Goal: Information Seeking & Learning: Find contact information

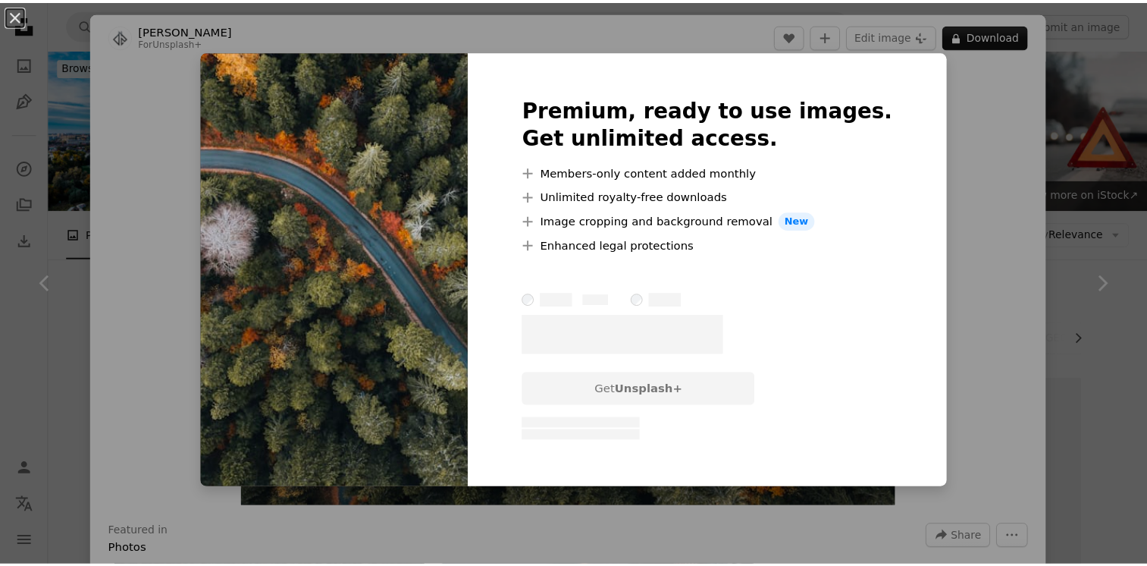
scroll to position [758, 0]
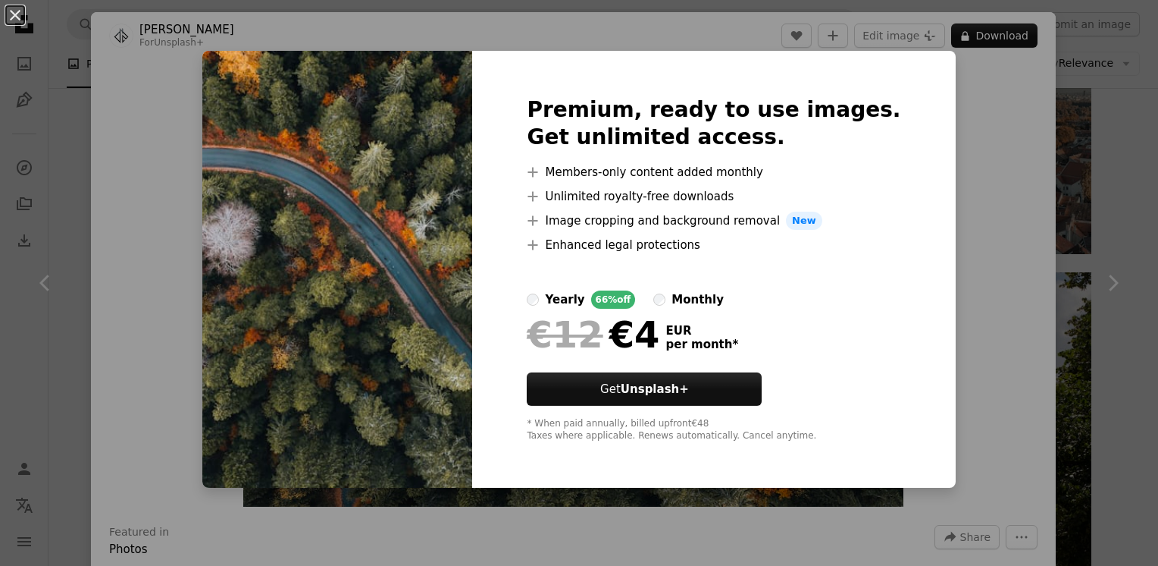
click at [16, 18] on button "An X shape" at bounding box center [15, 15] width 18 height 18
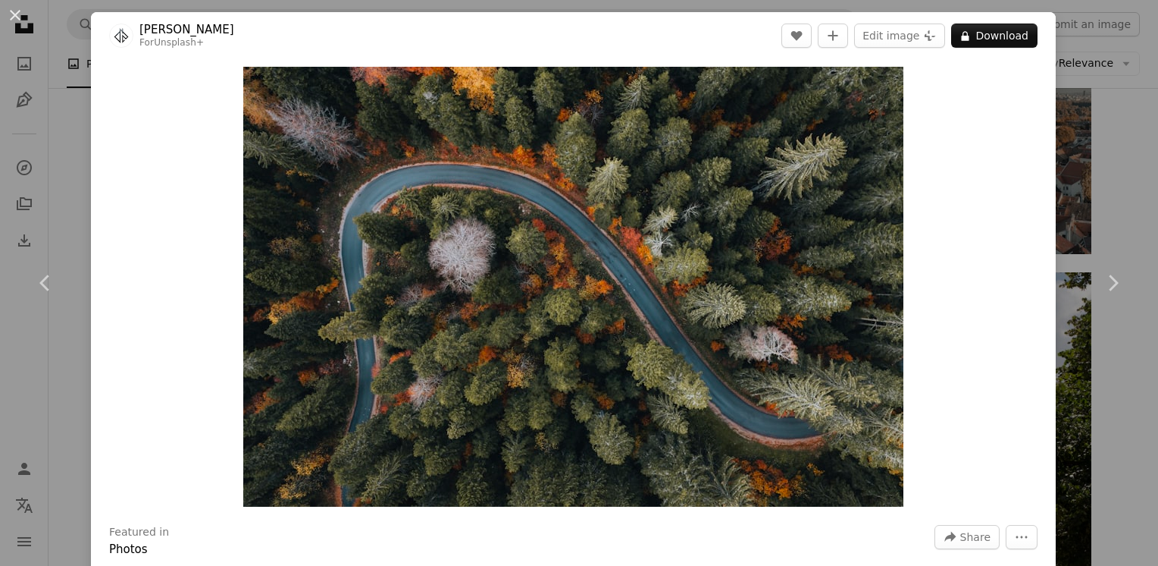
click at [64, 125] on div "An X shape Chevron left Chevron right [PERSON_NAME] For Unsplash+ A heart A plu…" at bounding box center [579, 283] width 1158 height 566
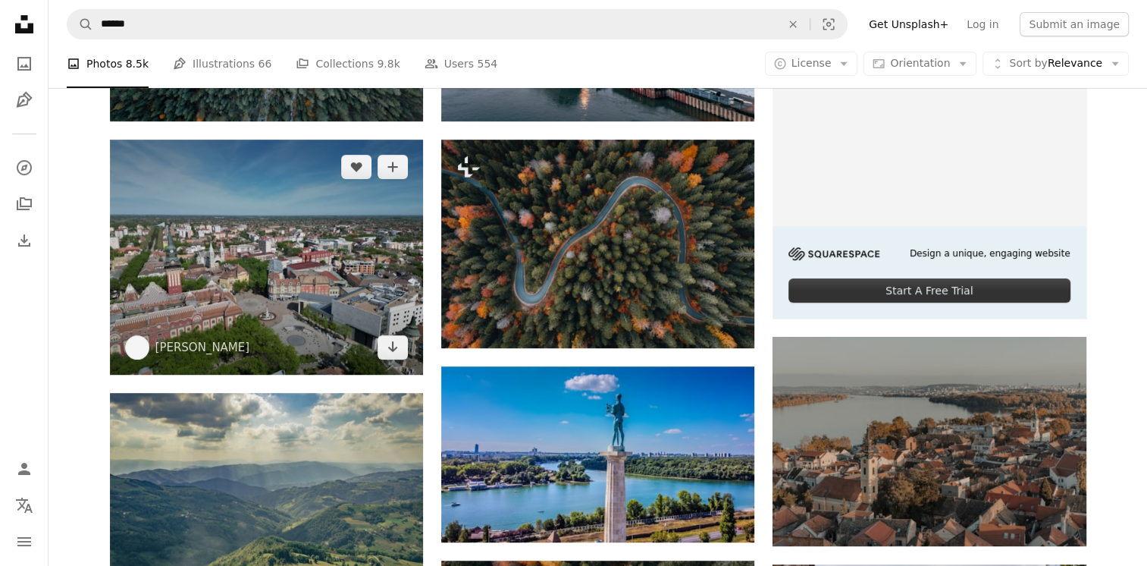
scroll to position [303, 0]
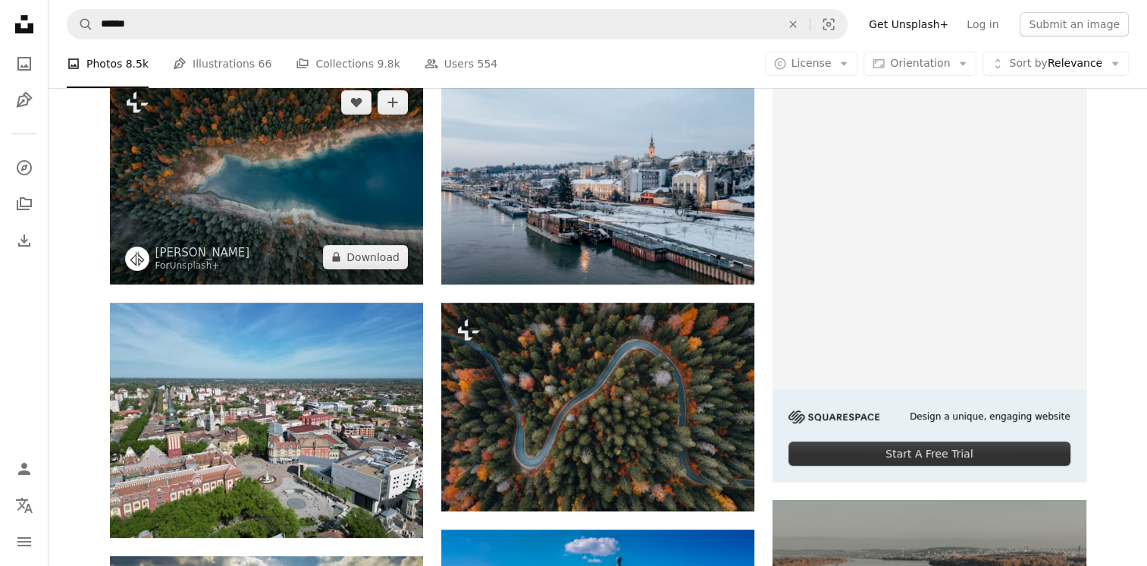
click at [238, 200] on img at bounding box center [266, 179] width 313 height 208
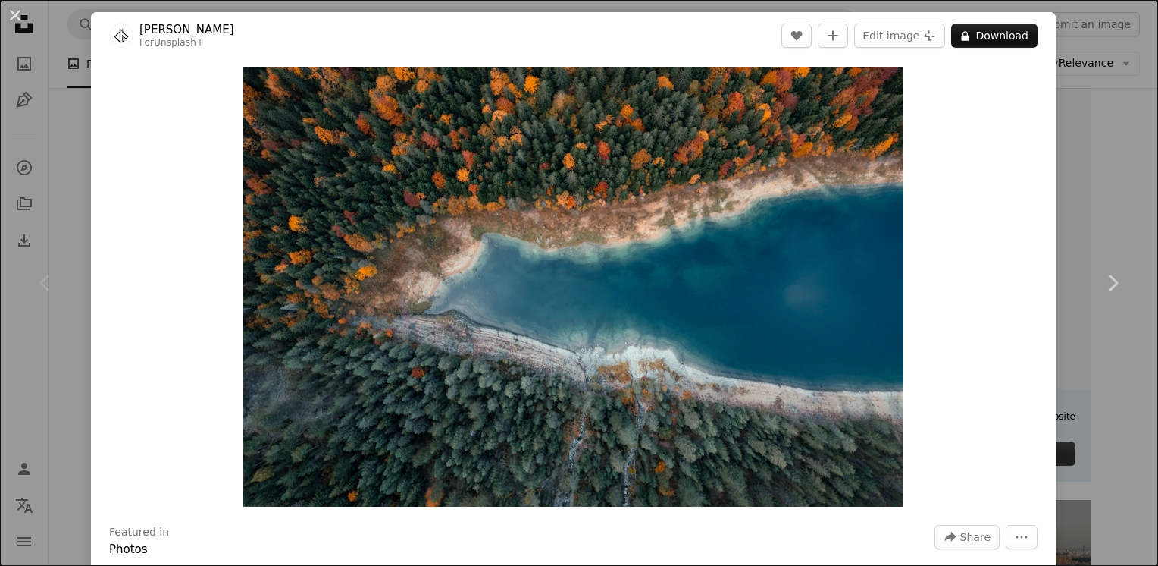
click at [67, 250] on div "Chevron left" at bounding box center [45, 283] width 91 height 146
click at [1085, 295] on link "Chevron right" at bounding box center [1112, 283] width 91 height 146
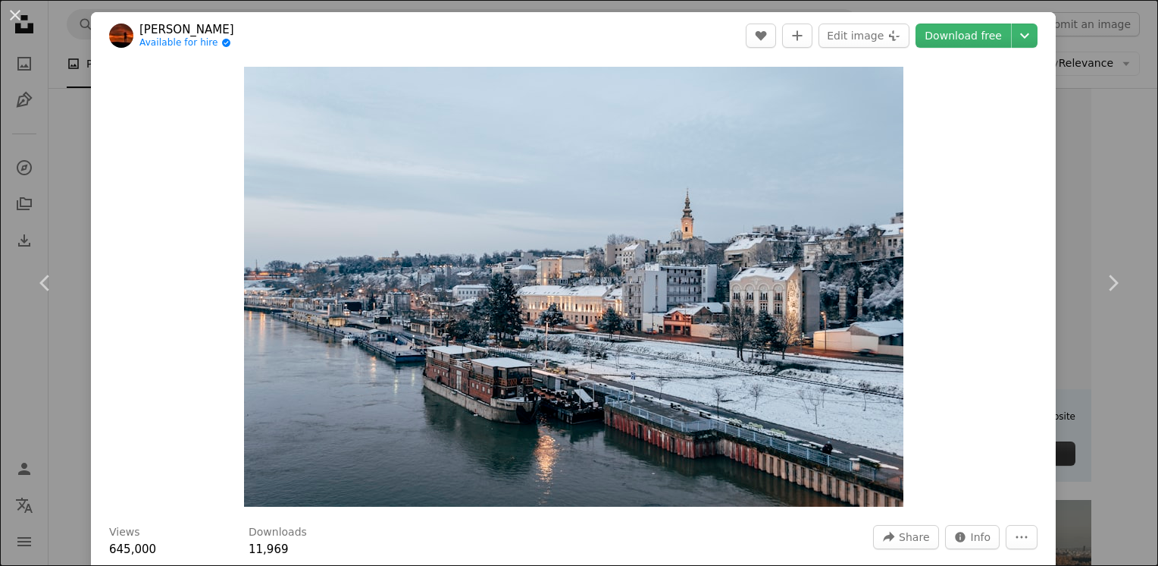
click at [1129, 134] on div "An X shape Chevron left Chevron right [PERSON_NAME] Available for hire A checkm…" at bounding box center [579, 283] width 1158 height 566
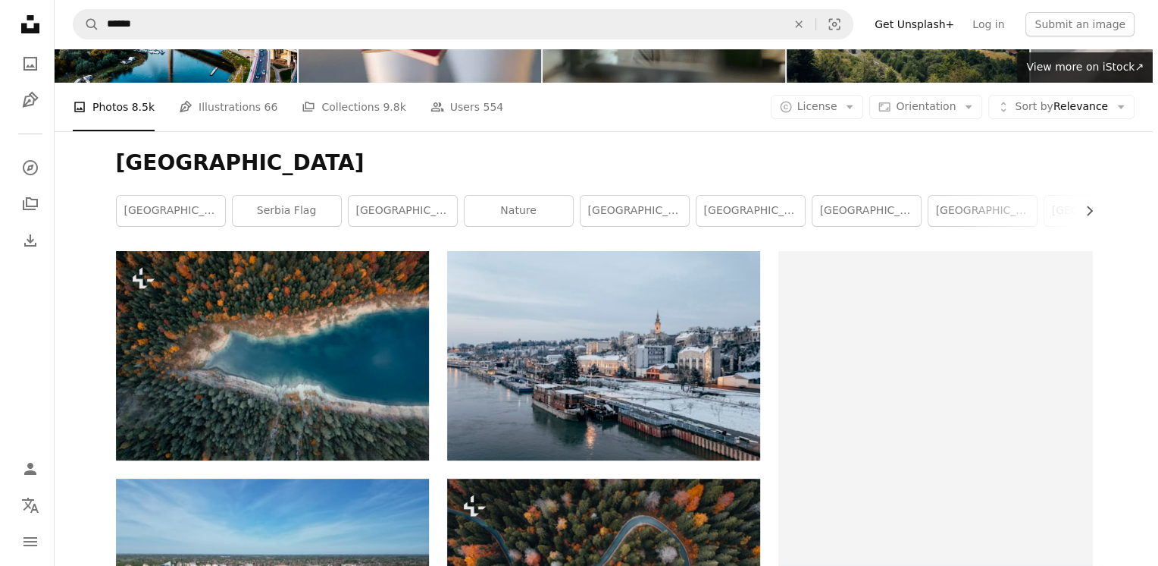
scroll to position [227, 0]
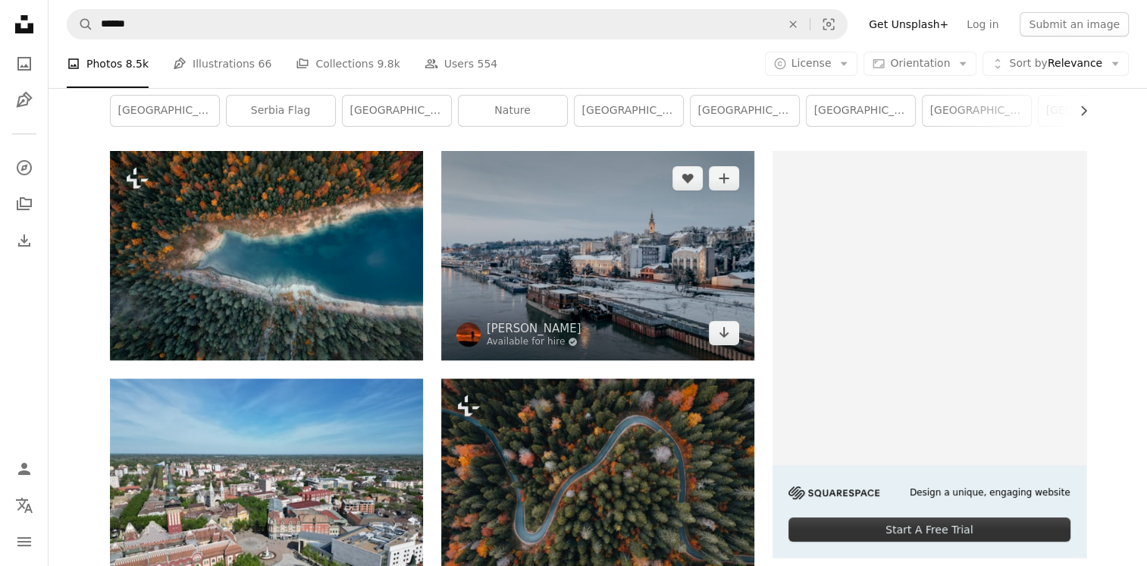
click at [623, 259] on img at bounding box center [597, 255] width 313 height 208
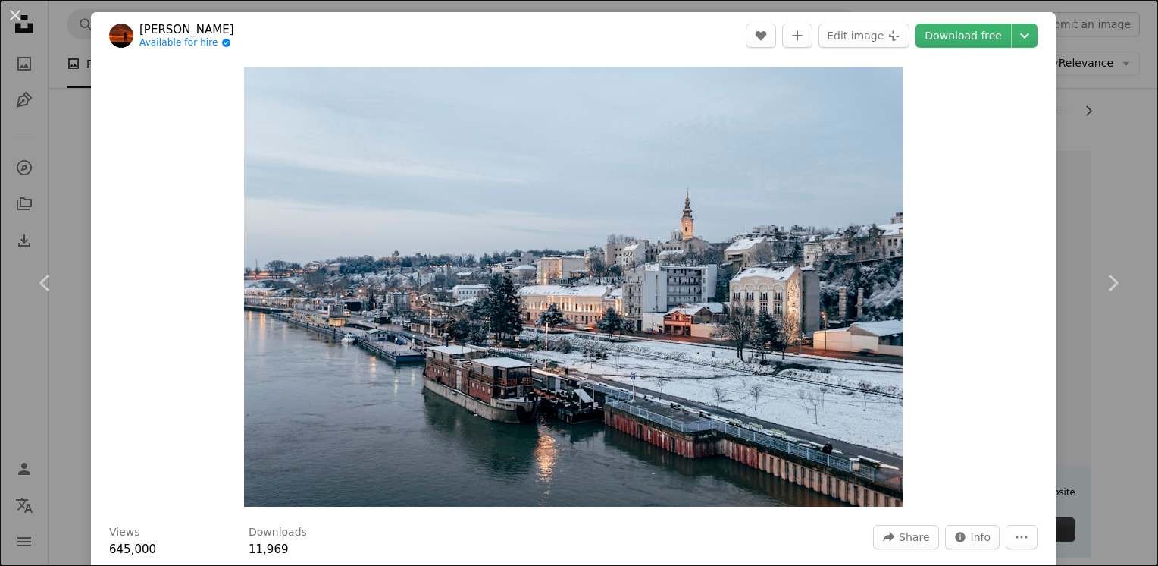
drag, startPoint x: 252, startPoint y: 31, endPoint x: 136, endPoint y: 27, distance: 116.8
click at [136, 27] on header "[PERSON_NAME] Available for hire A checkmark inside of a circle A heart A plus …" at bounding box center [573, 35] width 965 height 47
copy span "[PERSON_NAME]"
click at [52, 349] on link "Chevron left" at bounding box center [45, 283] width 91 height 146
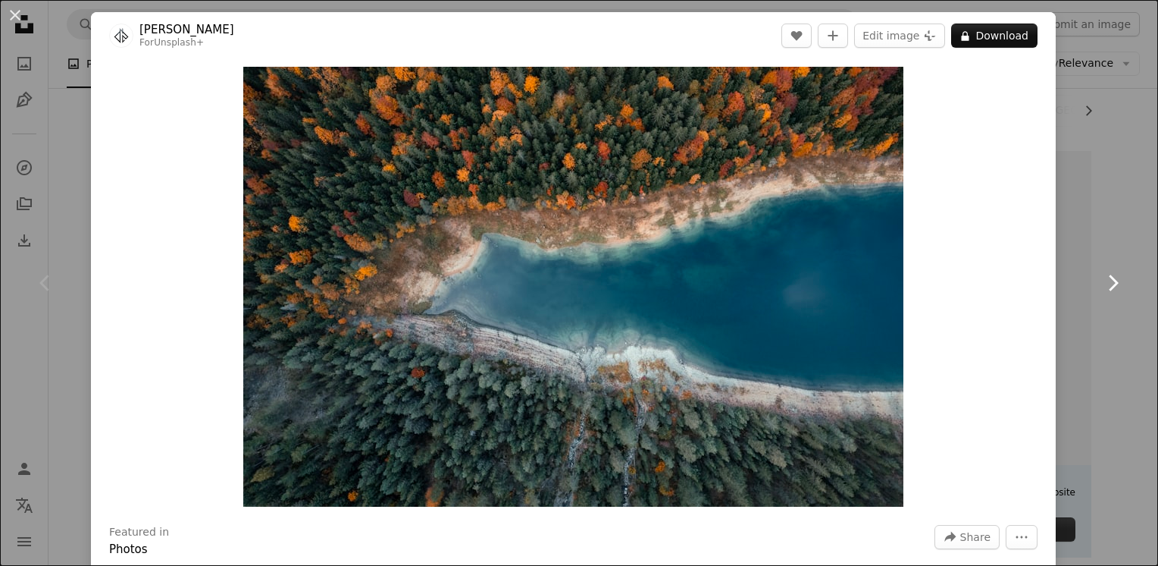
click at [1086, 327] on link "Chevron right" at bounding box center [1112, 283] width 91 height 146
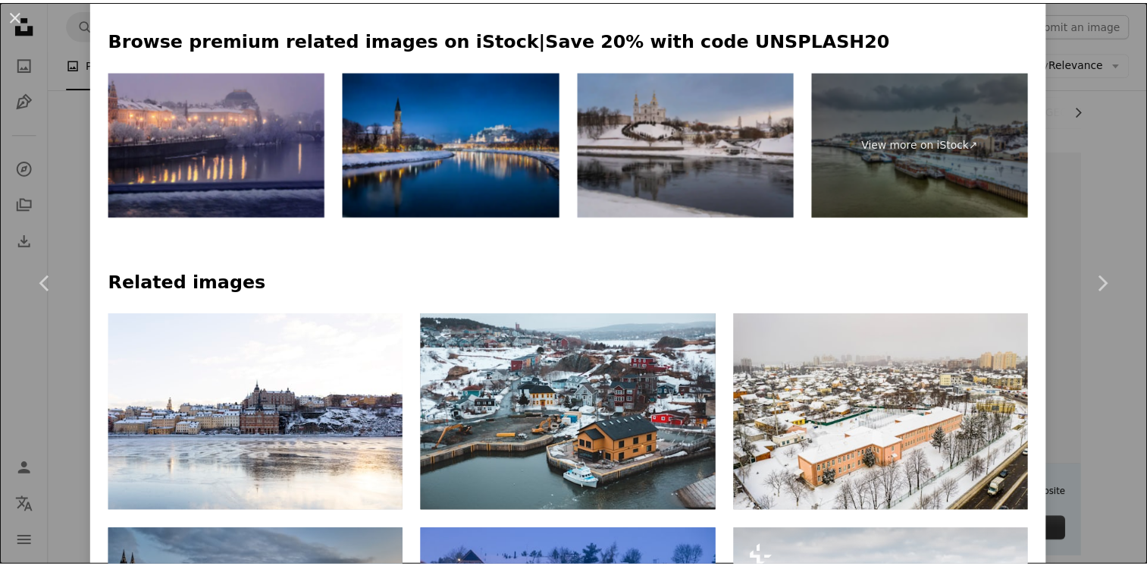
scroll to position [758, 0]
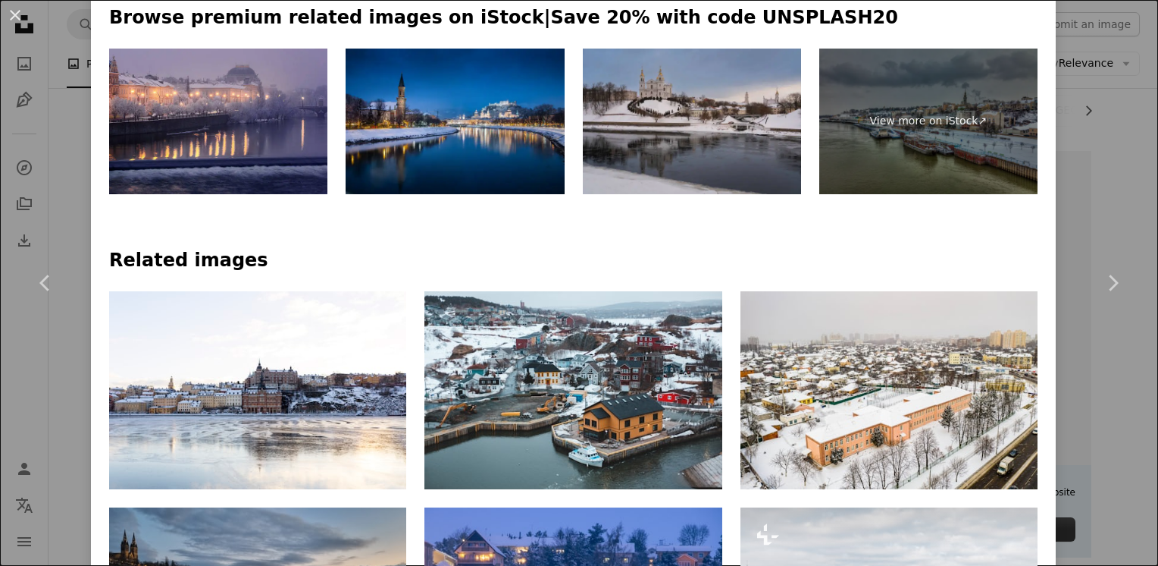
click at [1119, 177] on div "An X shape Chevron left Chevron right [PERSON_NAME] Available for hire A checkm…" at bounding box center [579, 283] width 1158 height 566
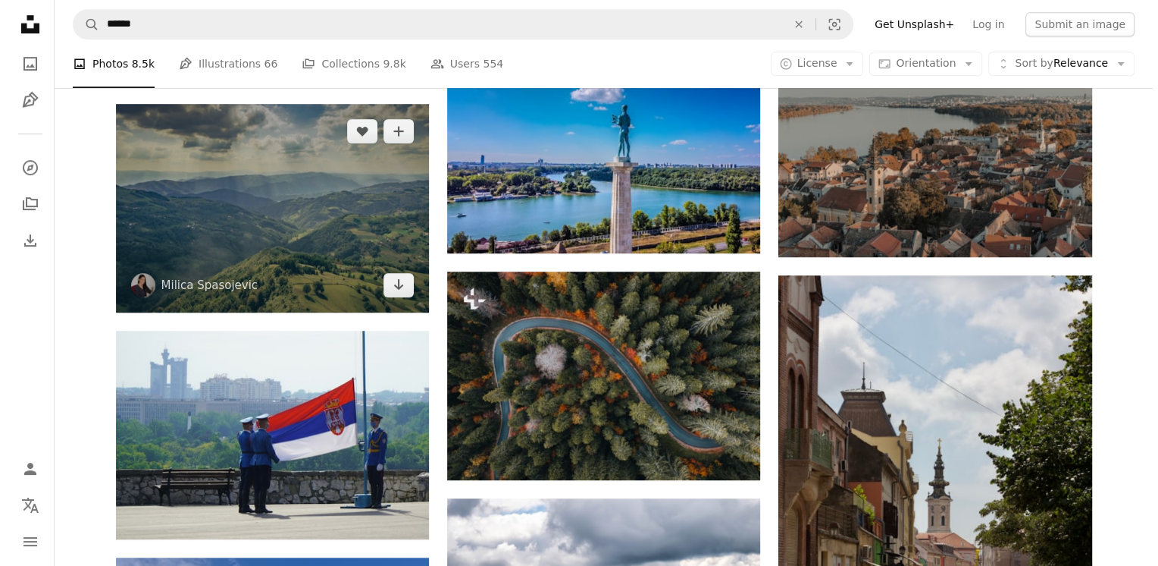
scroll to position [758, 0]
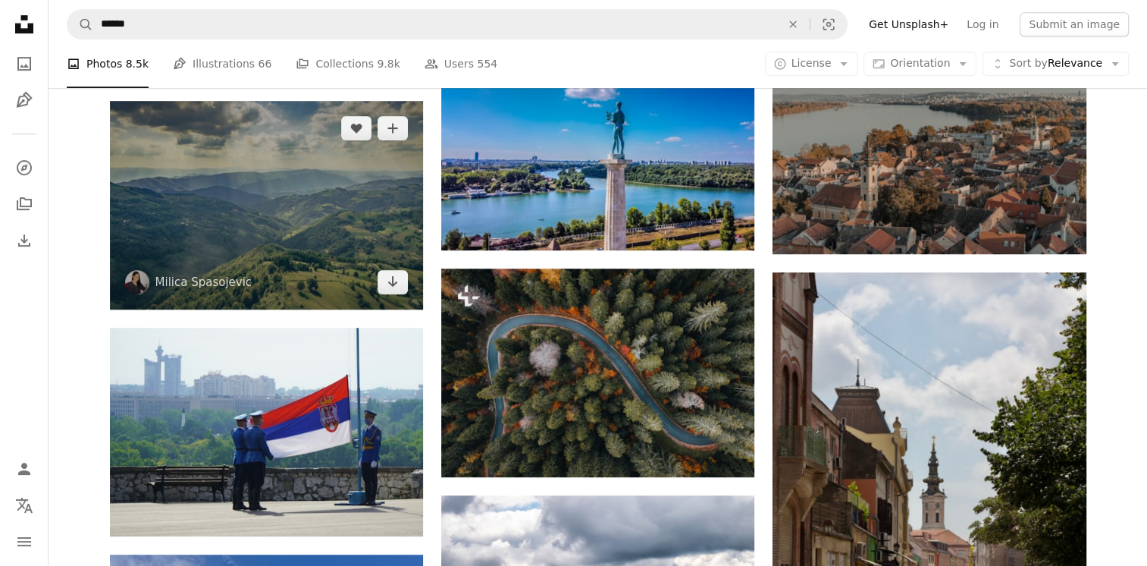
click at [270, 230] on img at bounding box center [266, 205] width 313 height 208
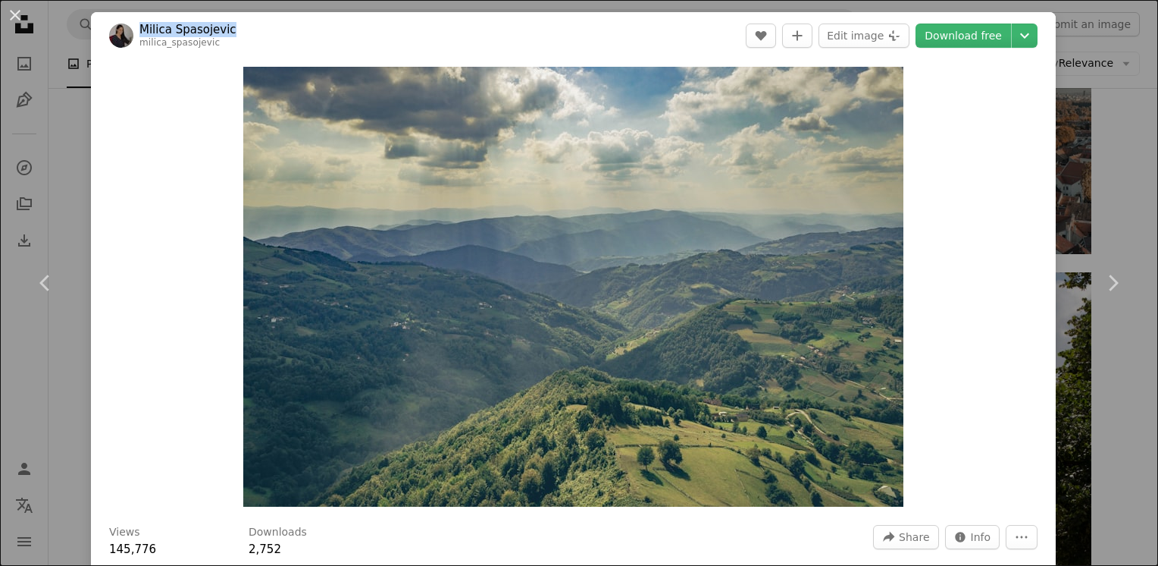
drag, startPoint x: 237, startPoint y: 29, endPoint x: 144, endPoint y: 35, distance: 92.7
click at [144, 35] on header "[PERSON_NAME] milica_spasojevic A heart A plus sign Edit image Plus sign for Un…" at bounding box center [573, 35] width 965 height 47
copy link "Milica Spasojevic"
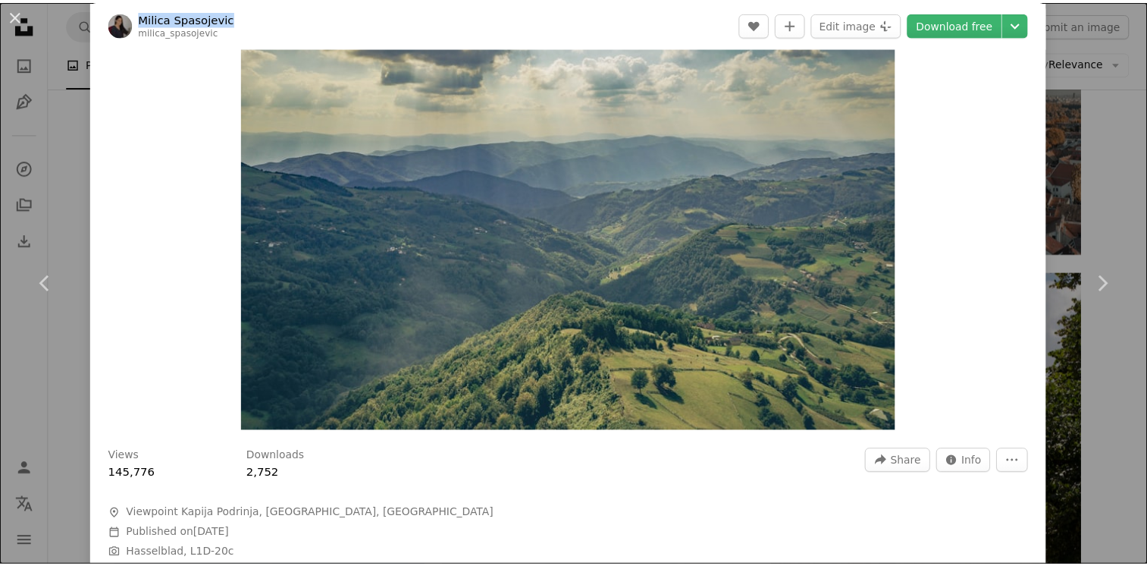
scroll to position [570, 0]
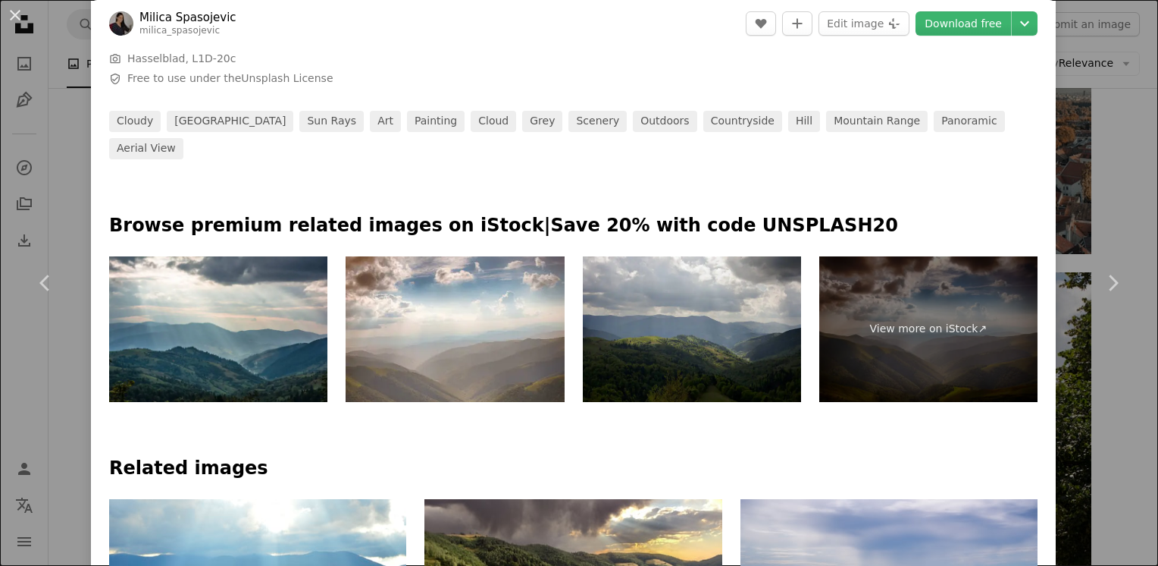
click at [61, 134] on div "An X shape Chevron left Chevron right [PERSON_NAME] milica_spasojevic A heart A…" at bounding box center [579, 283] width 1158 height 566
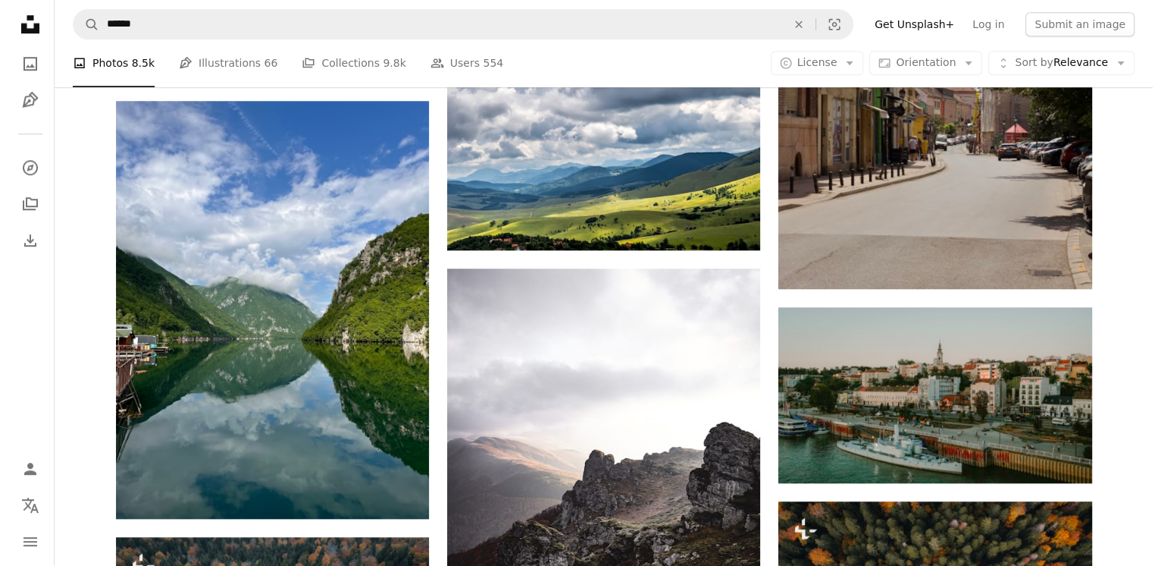
scroll to position [1213, 0]
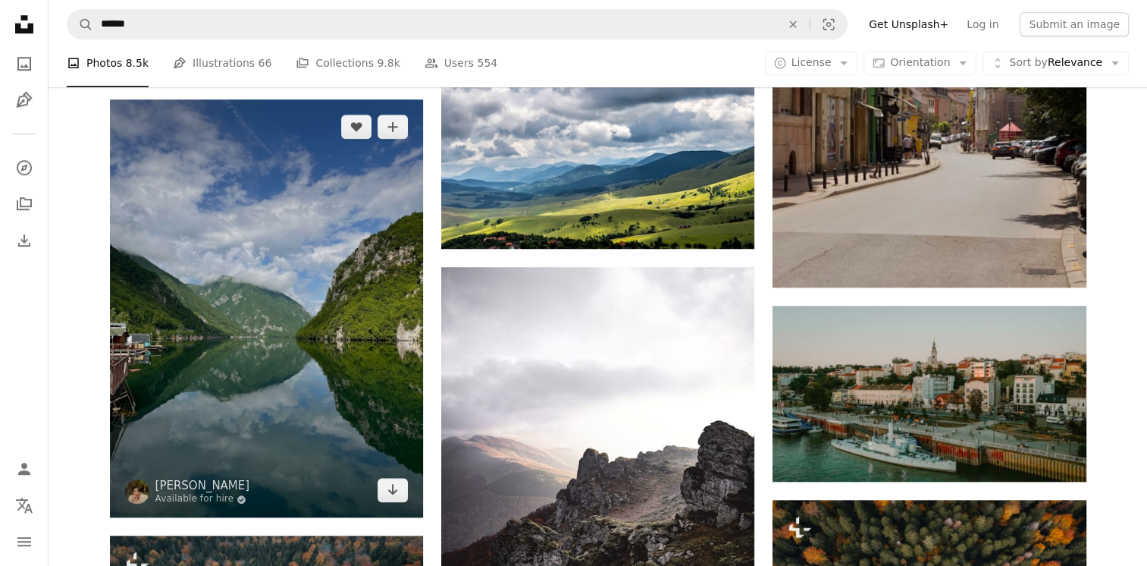
click at [318, 280] on img at bounding box center [266, 308] width 313 height 418
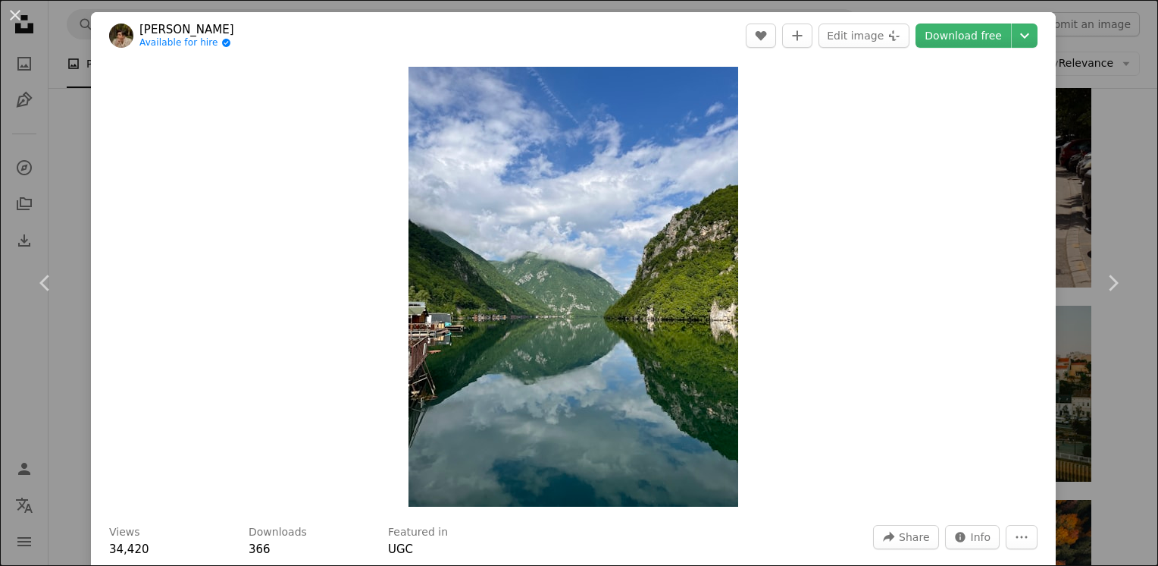
drag, startPoint x: 227, startPoint y: 29, endPoint x: 141, endPoint y: 29, distance: 85.7
click at [141, 29] on header "[PERSON_NAME] Available for hire A checkmark inside of a circle A heart A plus …" at bounding box center [573, 35] width 965 height 47
copy link "[PERSON_NAME]"
